Goal: Information Seeking & Learning: Learn about a topic

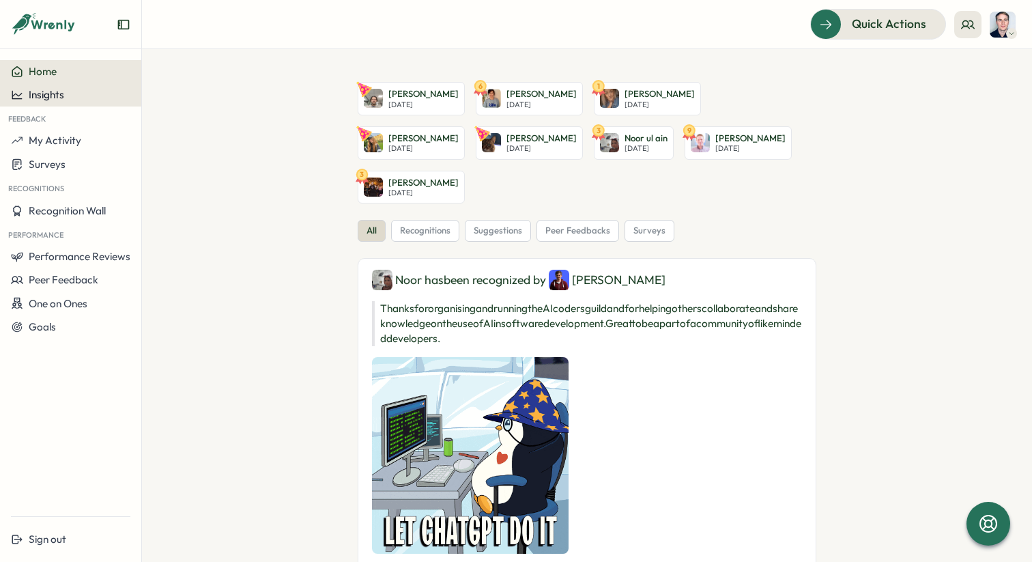
click at [50, 98] on span "Insights" at bounding box center [46, 94] width 35 height 13
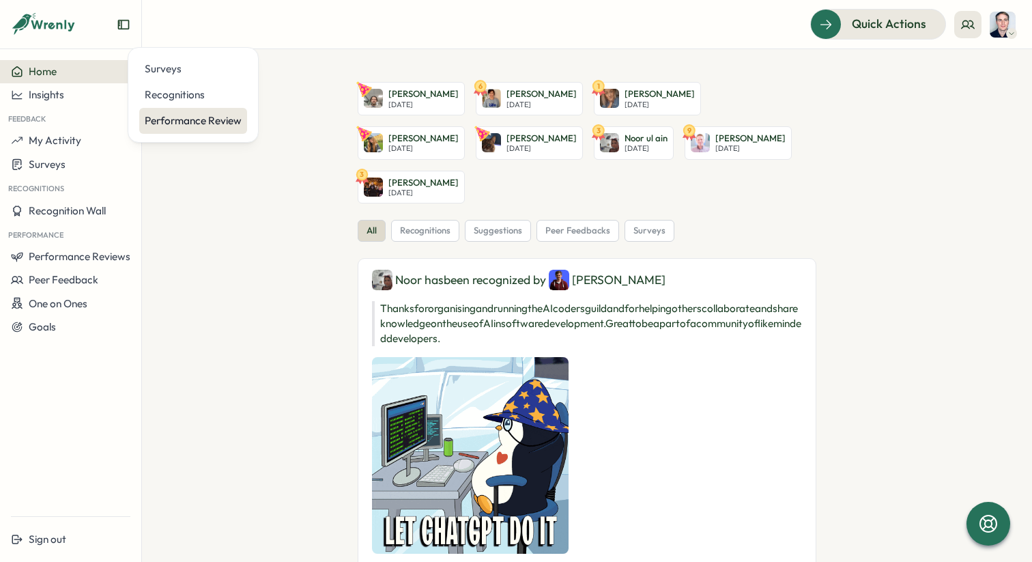
click at [171, 124] on div "Performance Review" at bounding box center [193, 120] width 97 height 15
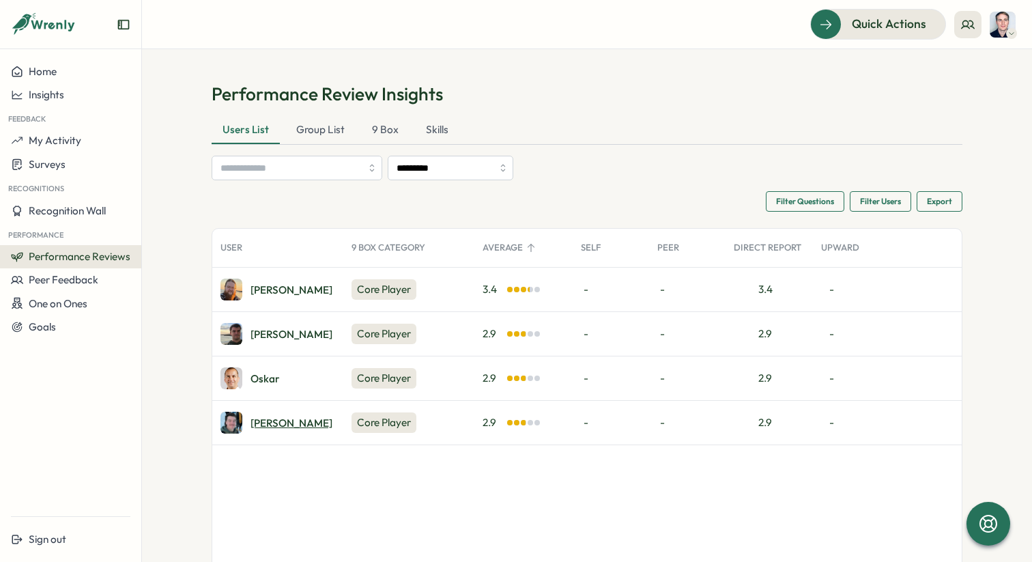
click at [261, 422] on div "[PERSON_NAME]" at bounding box center [291, 423] width 82 height 10
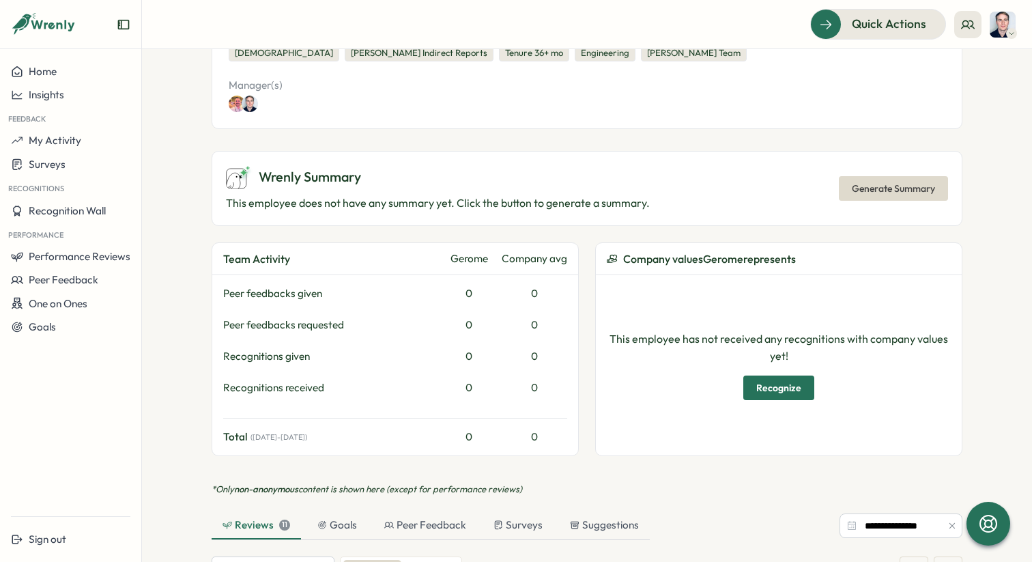
scroll to position [333, 0]
